Goal: Information Seeking & Learning: Learn about a topic

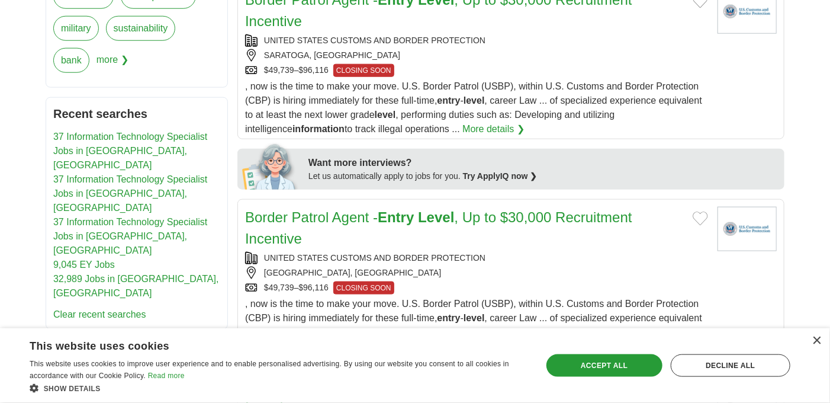
scroll to position [543, 0]
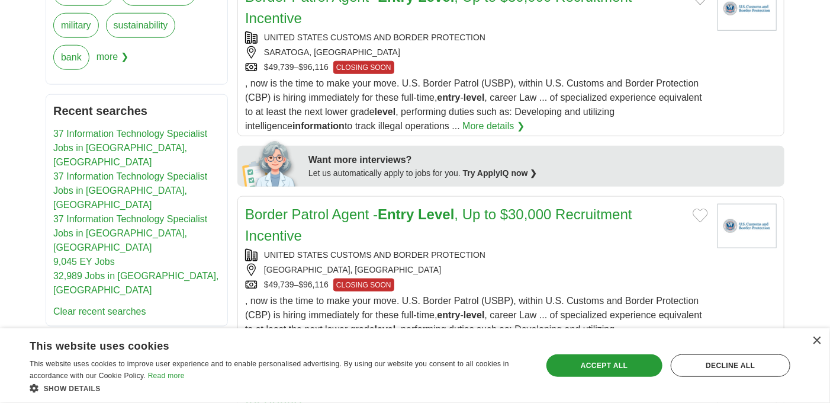
click at [463, 123] on link "More details ❯" at bounding box center [494, 126] width 62 height 14
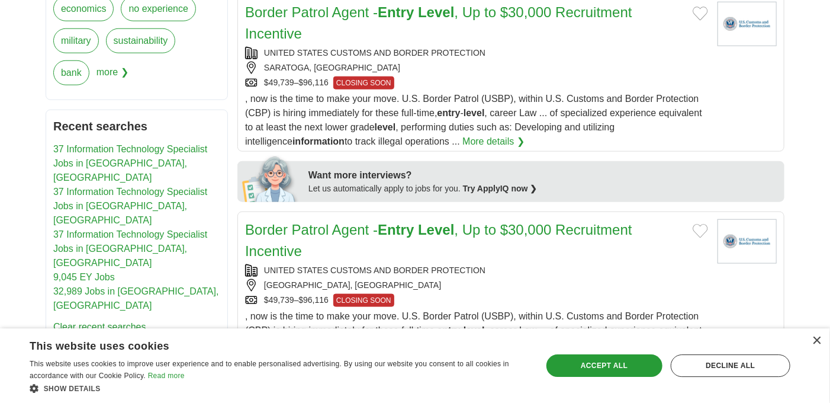
scroll to position [1902, 0]
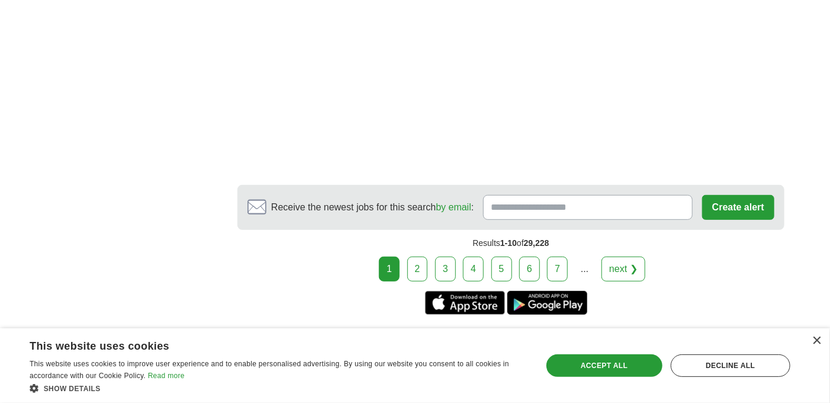
scroll to position [2195, 0]
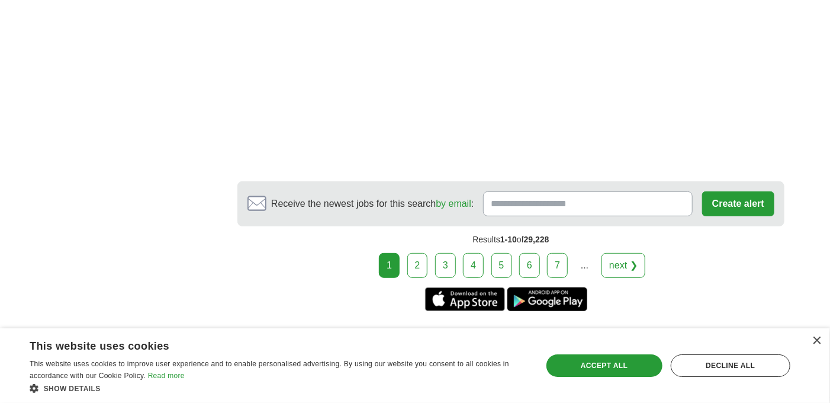
click at [425, 256] on link "2" at bounding box center [418, 265] width 21 height 25
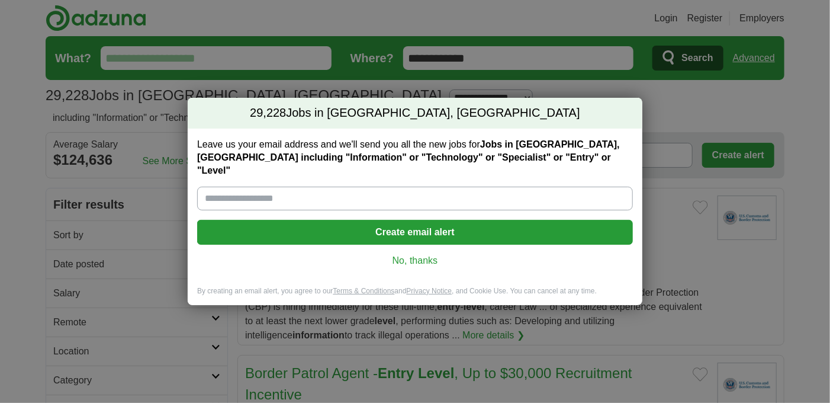
click at [461, 254] on link "No, thanks" at bounding box center [415, 260] width 417 height 13
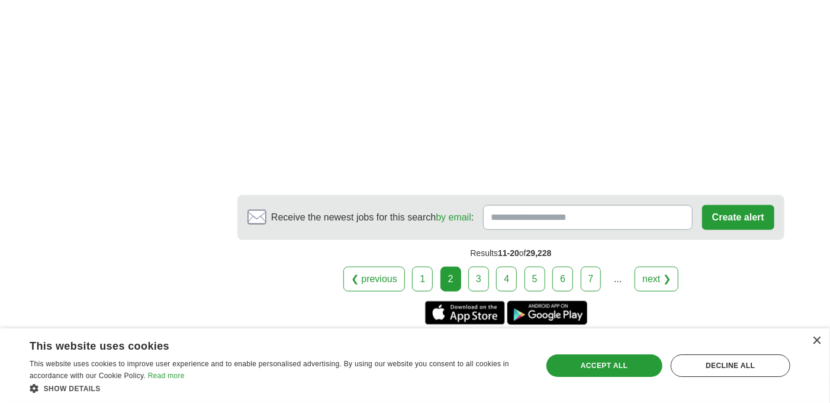
scroll to position [2439, 0]
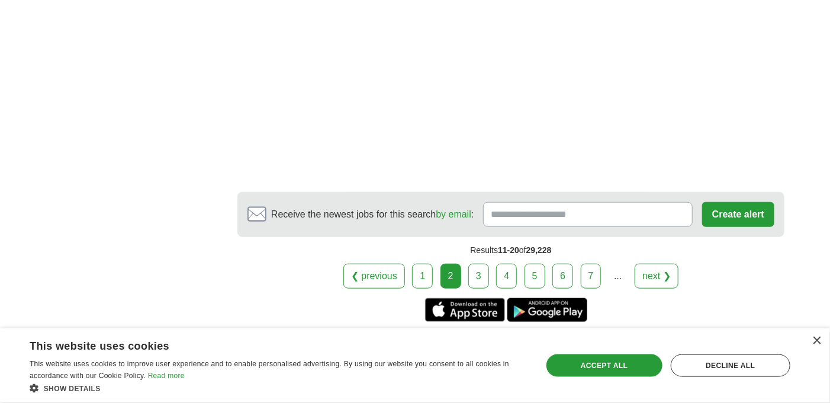
click at [477, 271] on link "3" at bounding box center [479, 276] width 21 height 25
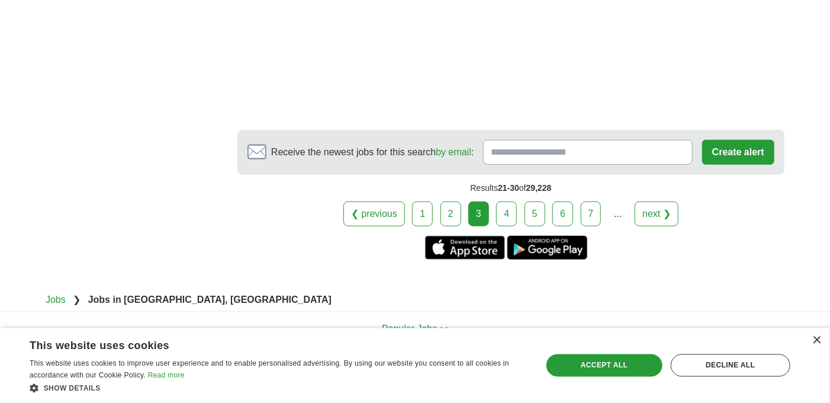
scroll to position [2376, 0]
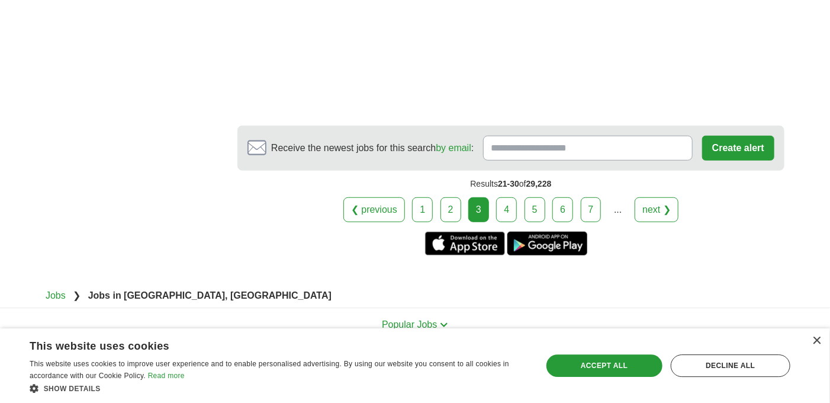
click at [504, 197] on link "4" at bounding box center [506, 209] width 21 height 25
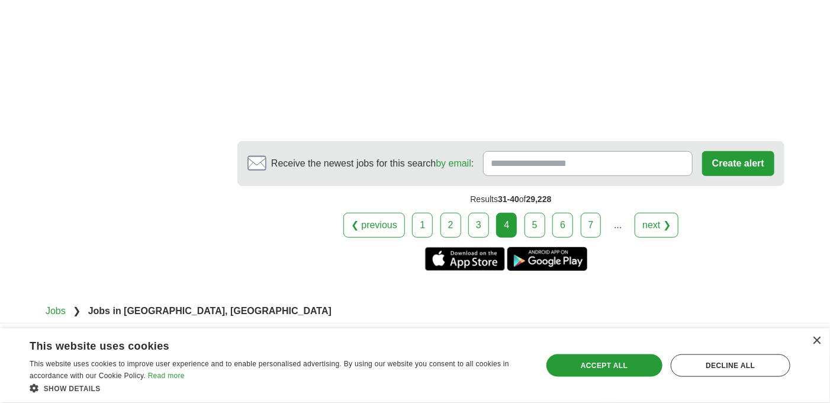
scroll to position [2268, 0]
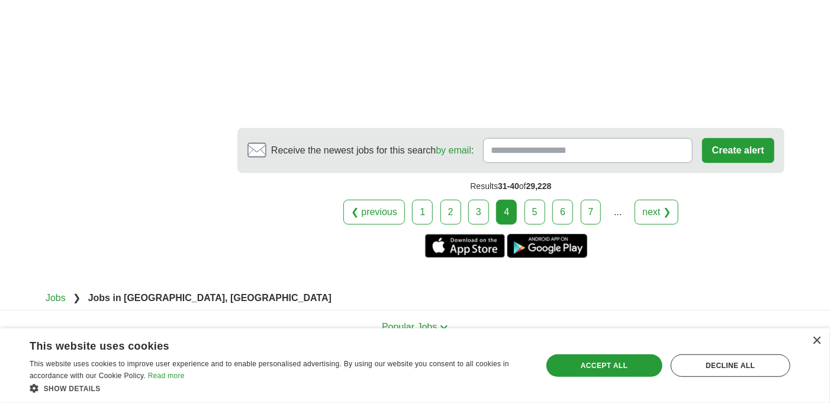
click at [539, 207] on link "5" at bounding box center [535, 212] width 21 height 25
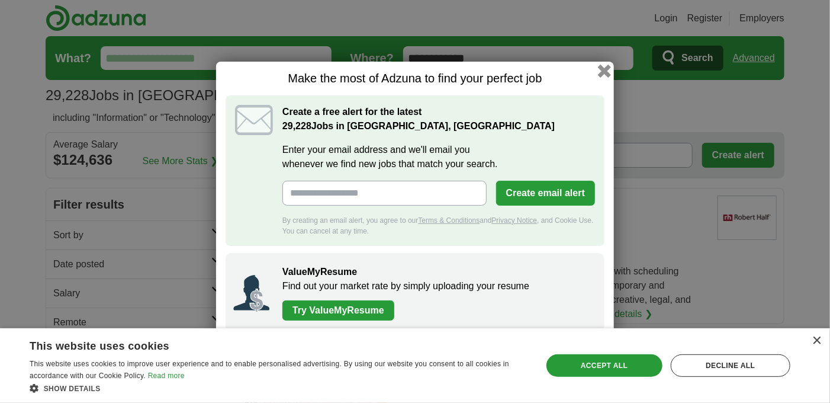
click at [606, 73] on button "button" at bounding box center [604, 70] width 13 height 13
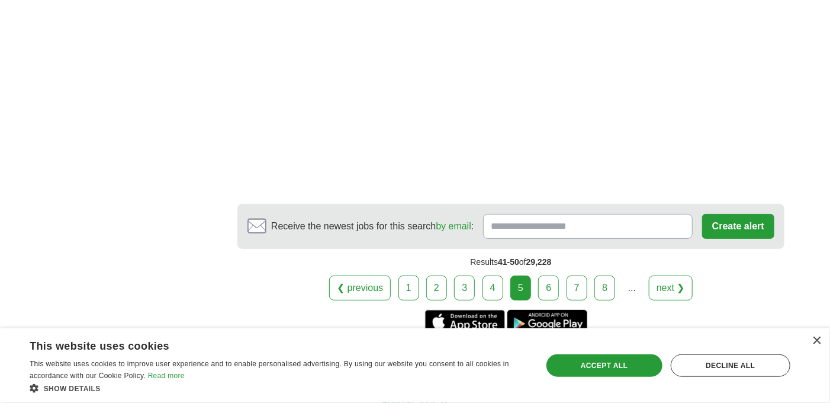
scroll to position [2113, 0]
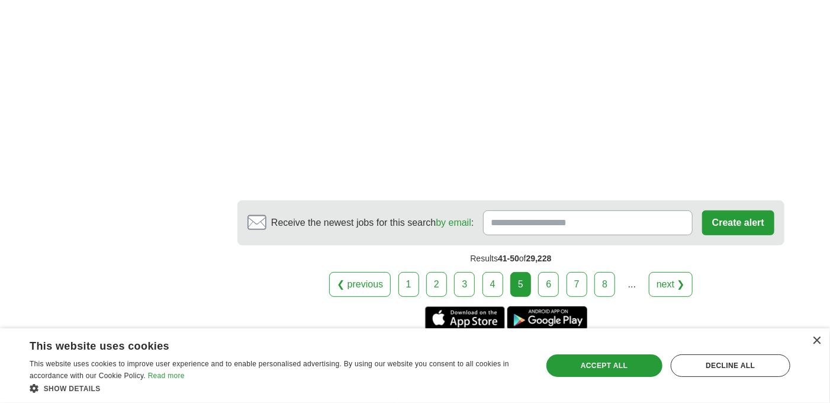
click at [547, 274] on link "6" at bounding box center [548, 284] width 21 height 25
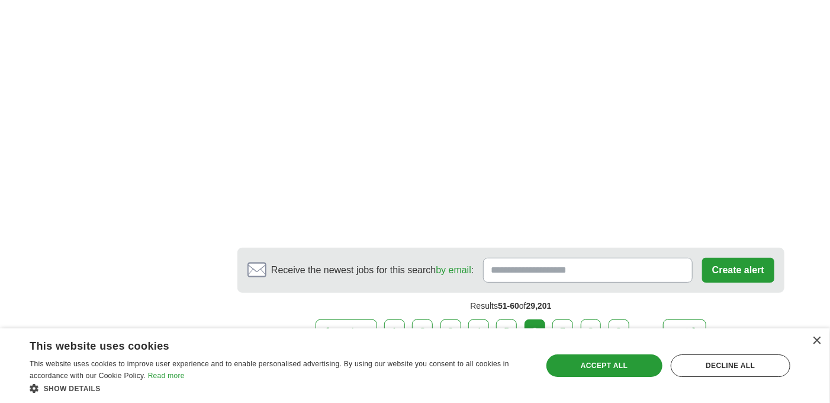
scroll to position [2186, 0]
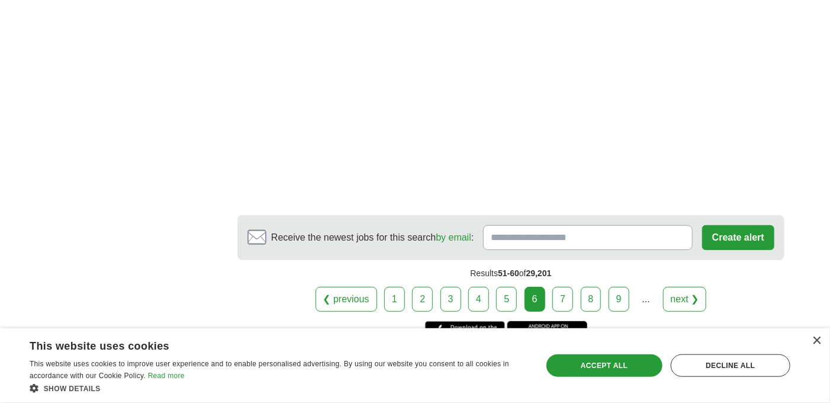
click at [565, 297] on link "7" at bounding box center [563, 299] width 21 height 25
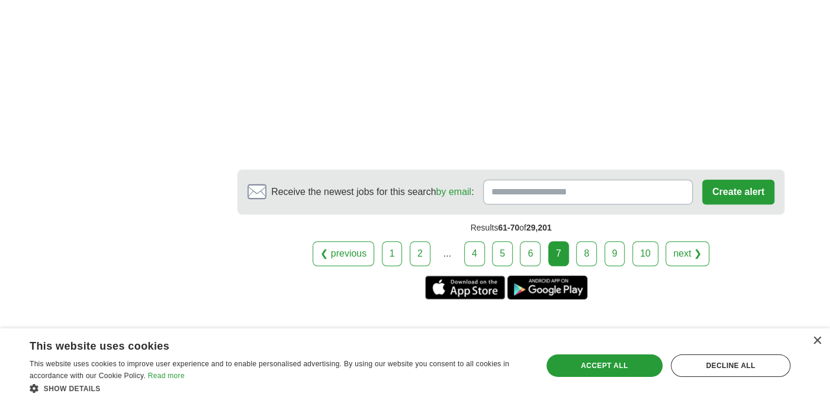
scroll to position [2324, 0]
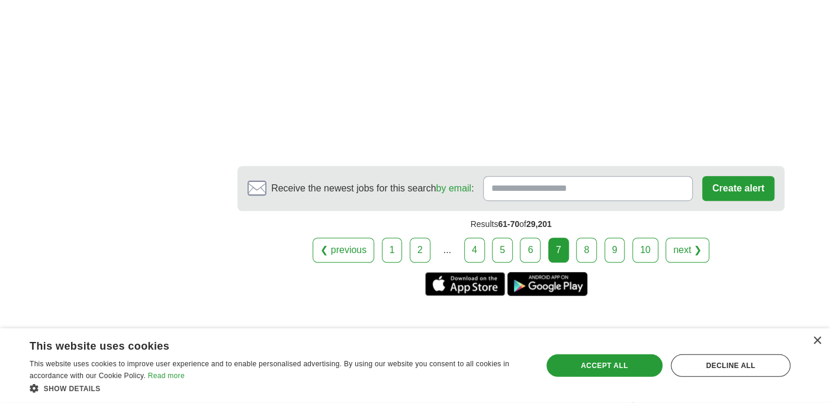
click at [581, 242] on link "8" at bounding box center [586, 250] width 21 height 25
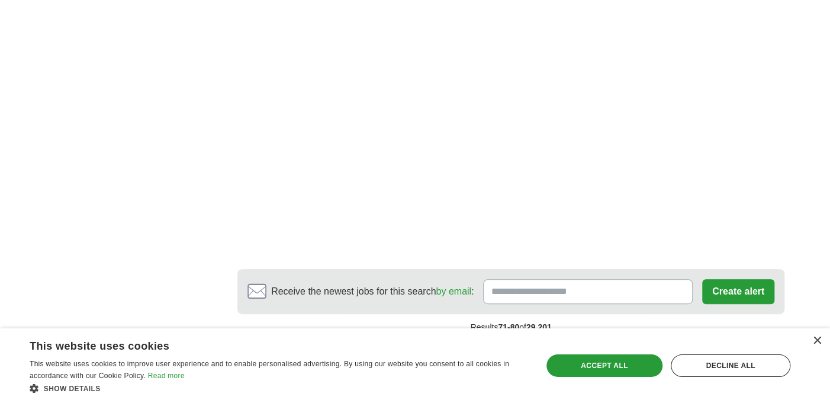
scroll to position [2199, 0]
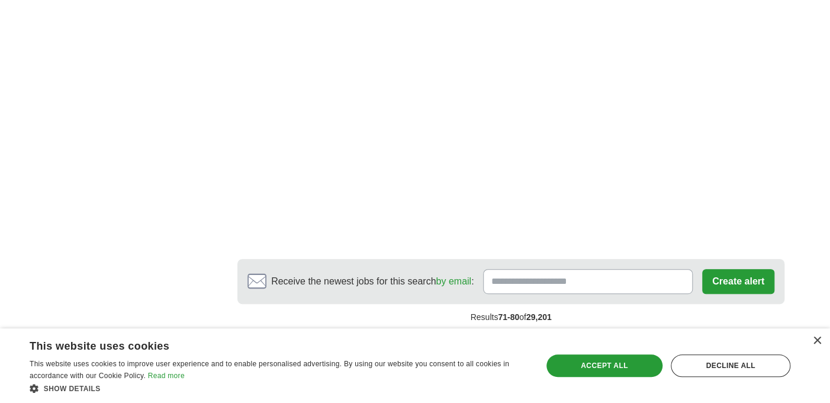
click at [582, 331] on link "9" at bounding box center [584, 343] width 21 height 25
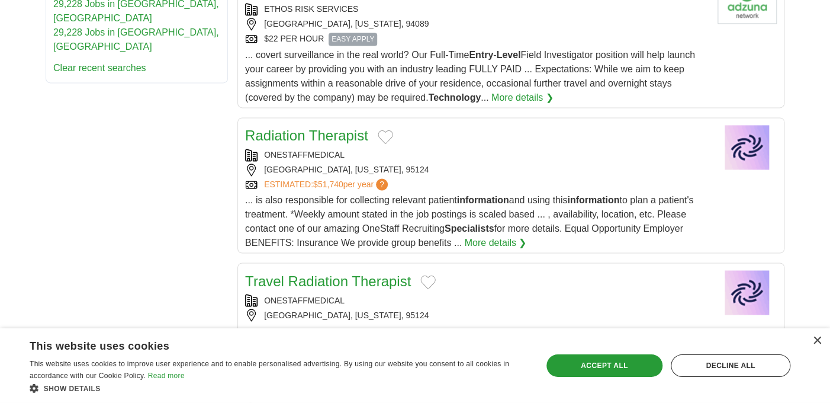
scroll to position [811, 0]
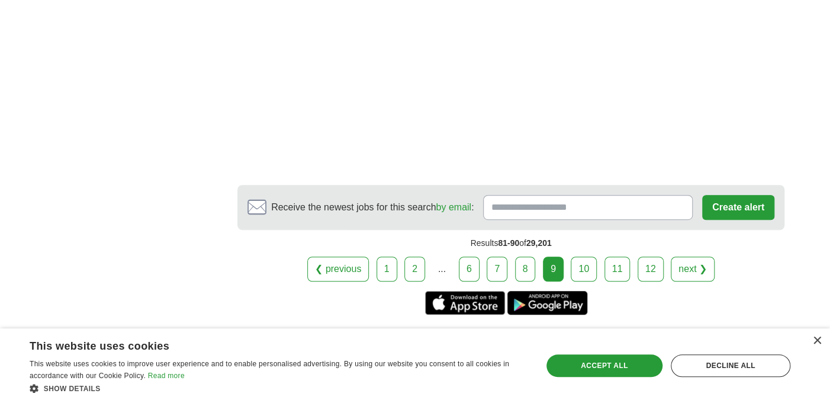
scroll to position [2296, 0]
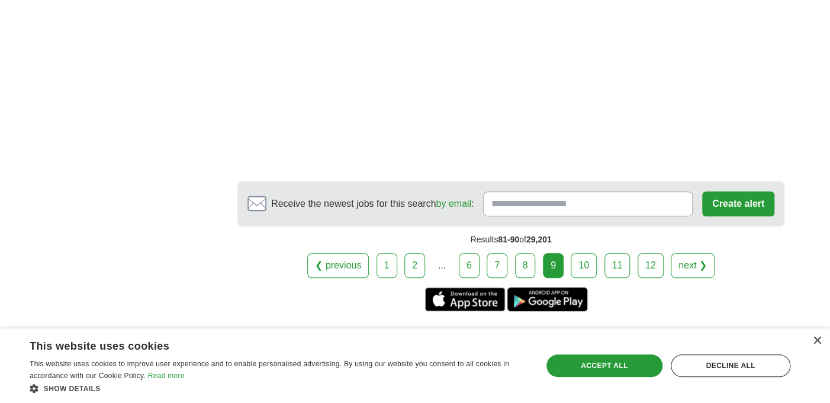
click at [593, 253] on link "10" at bounding box center [584, 265] width 26 height 25
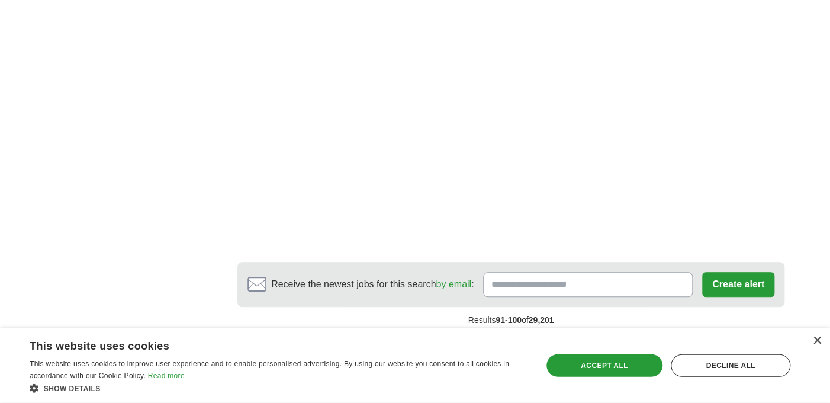
scroll to position [2541, 0]
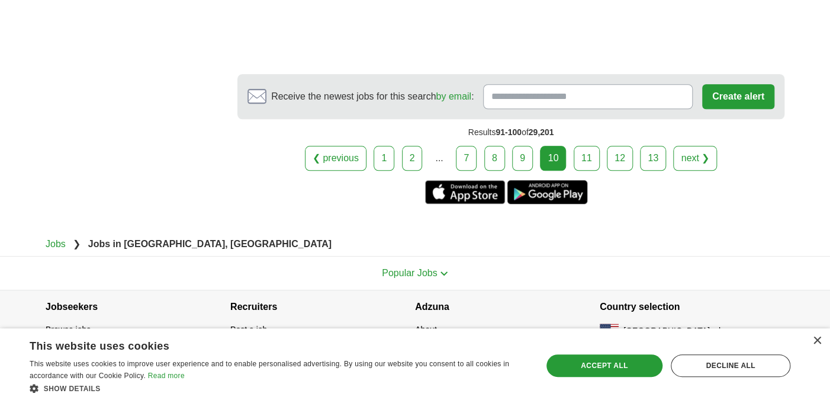
click at [585, 149] on link "11" at bounding box center [587, 158] width 26 height 25
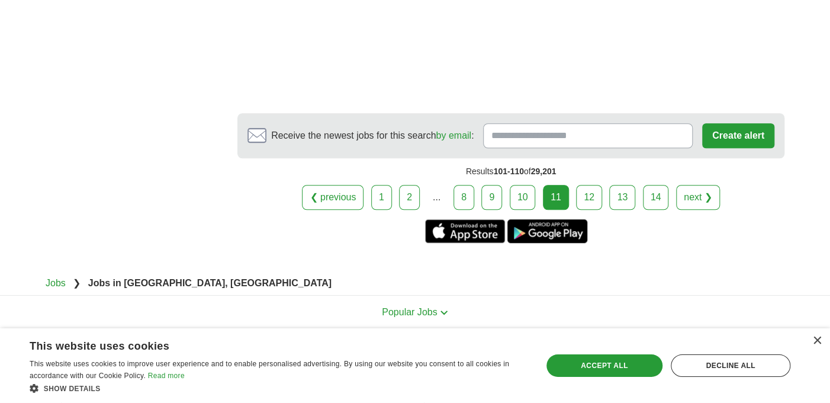
scroll to position [2513, 0]
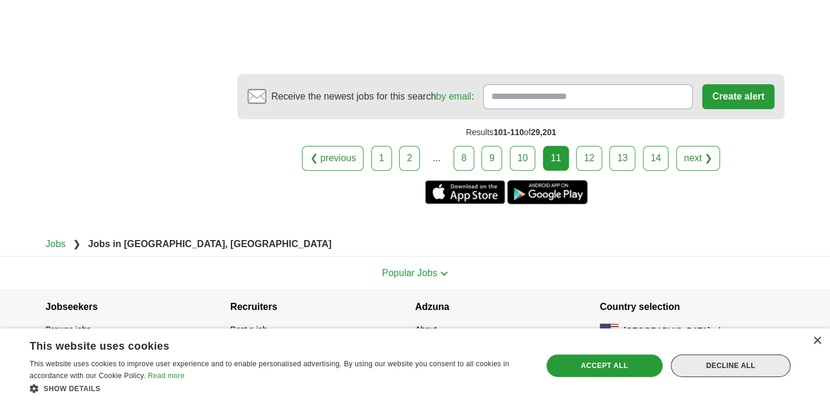
click at [750, 361] on div "Decline all" at bounding box center [731, 365] width 120 height 23
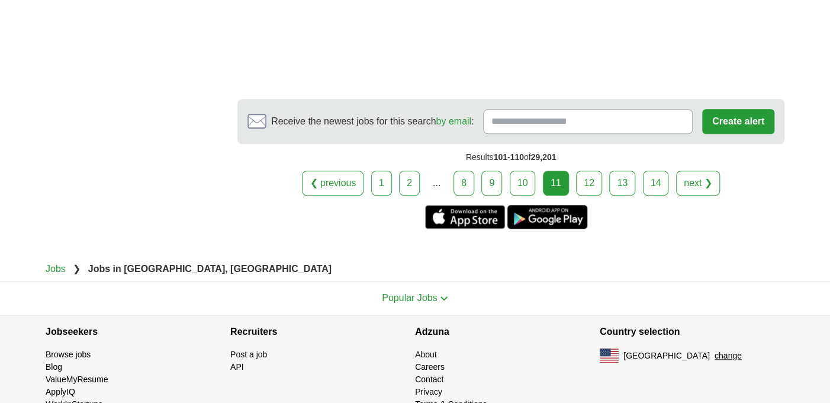
scroll to position [2495, 0]
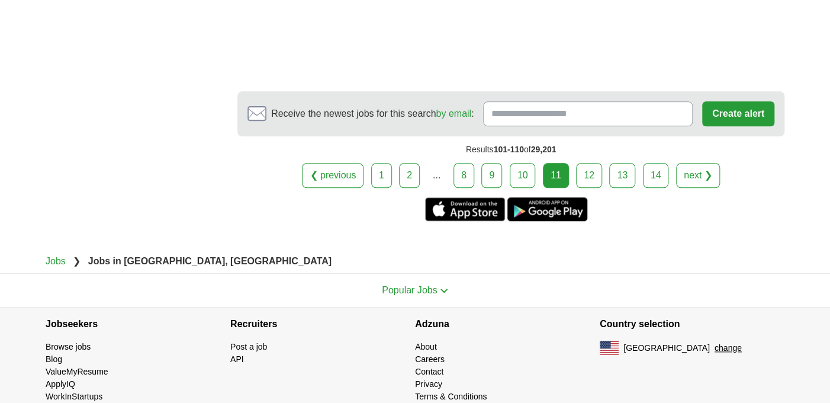
click at [618, 163] on link "13" at bounding box center [622, 175] width 26 height 25
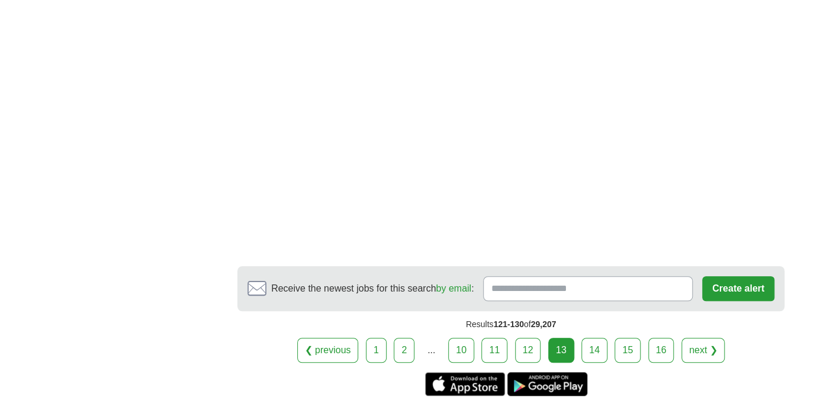
scroll to position [2483, 0]
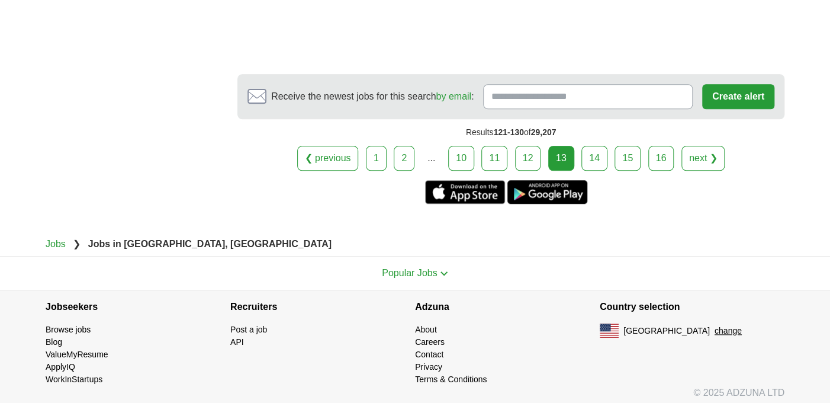
drag, startPoint x: 608, startPoint y: 218, endPoint x: 554, endPoint y: 418, distance: 207.2
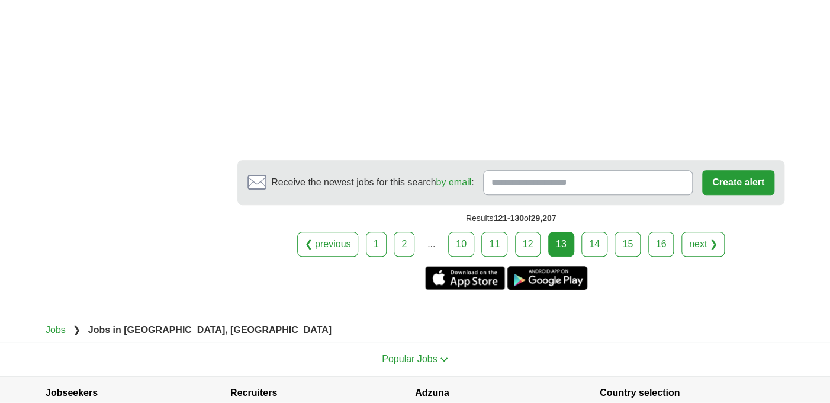
scroll to position [2389, 0]
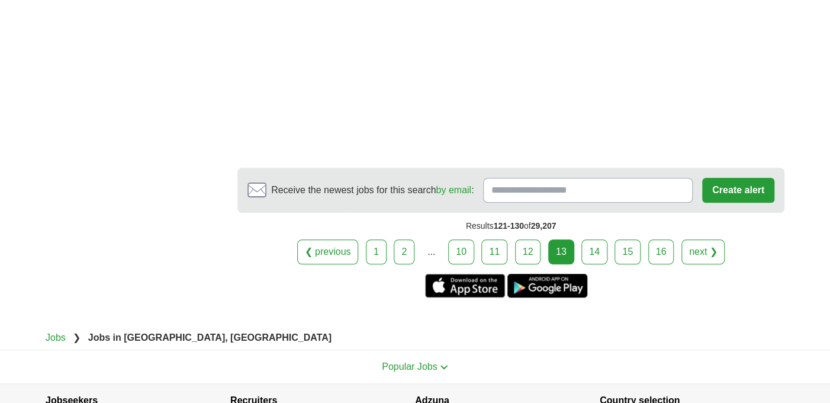
click at [630, 239] on link "15" at bounding box center [628, 251] width 26 height 25
